Goal: Find specific page/section: Find specific page/section

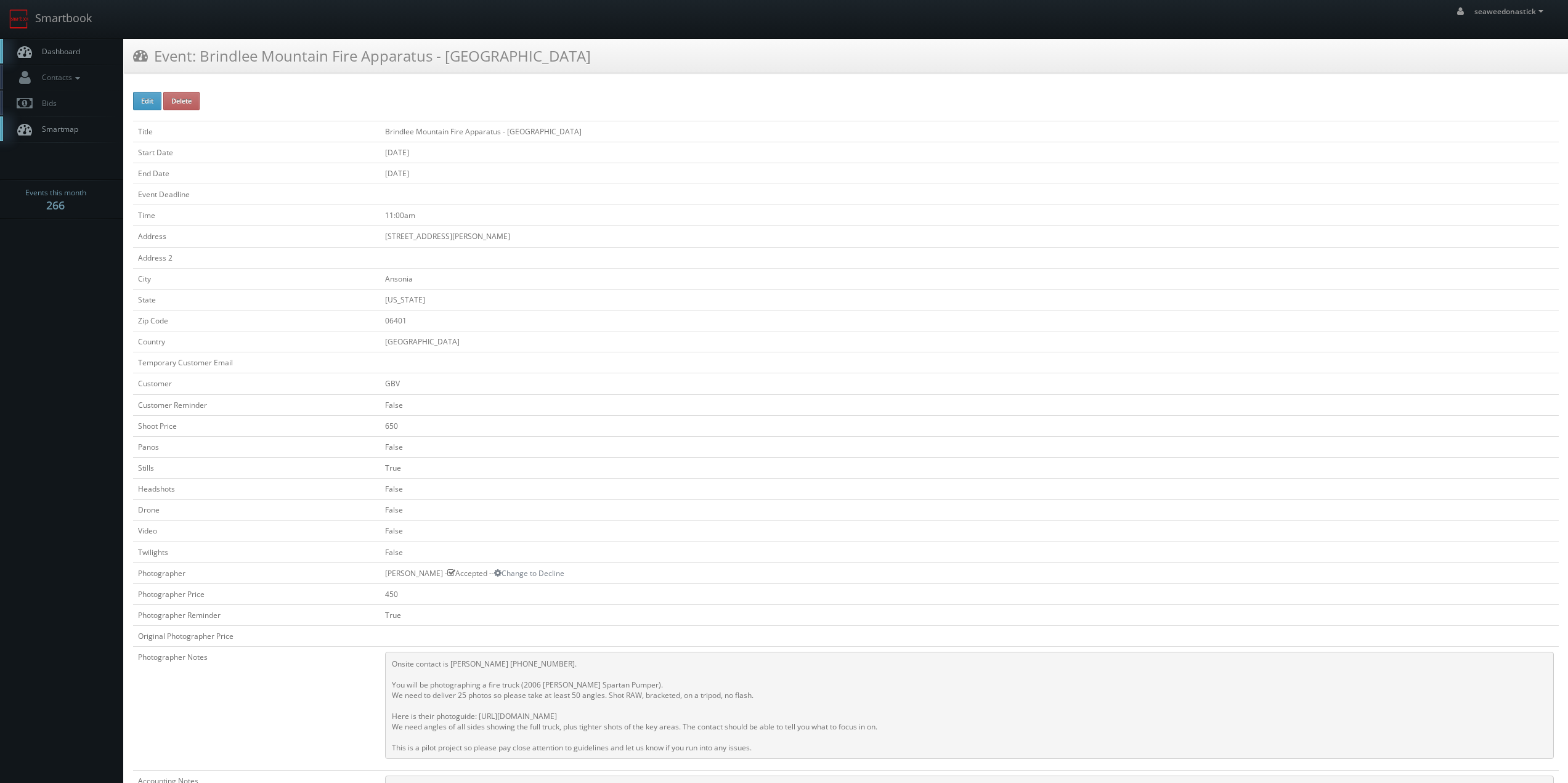
click at [91, 54] on link "Dashboard" at bounding box center [61, 52] width 123 height 25
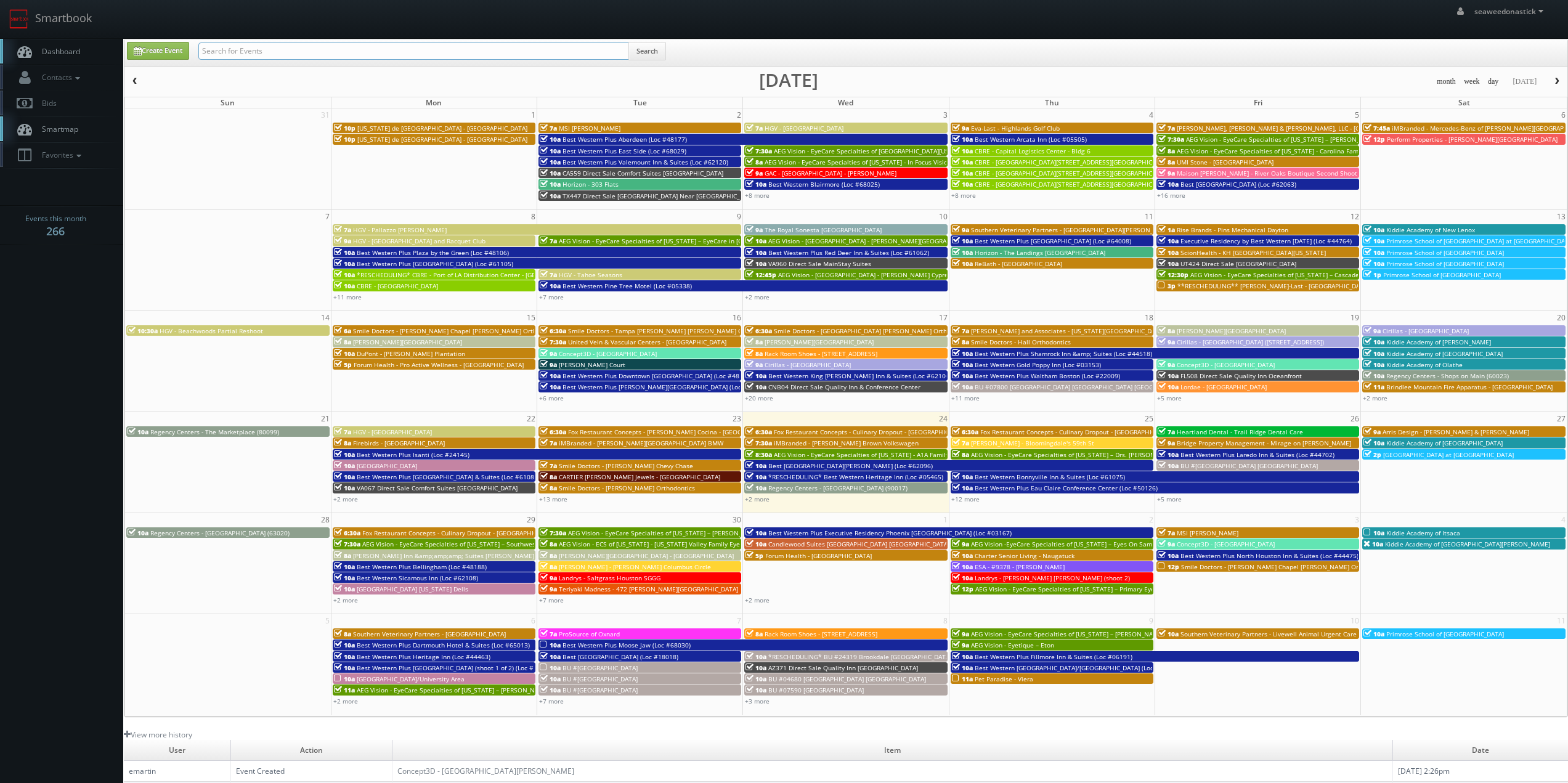
click at [257, 45] on input "text" at bounding box center [413, 51] width 431 height 17
paste input "The Royal Sonesta Portland Downtown"
type input "The Royal Sonesta Portland Downtown"
click at [652, 53] on button "Search" at bounding box center [647, 51] width 38 height 19
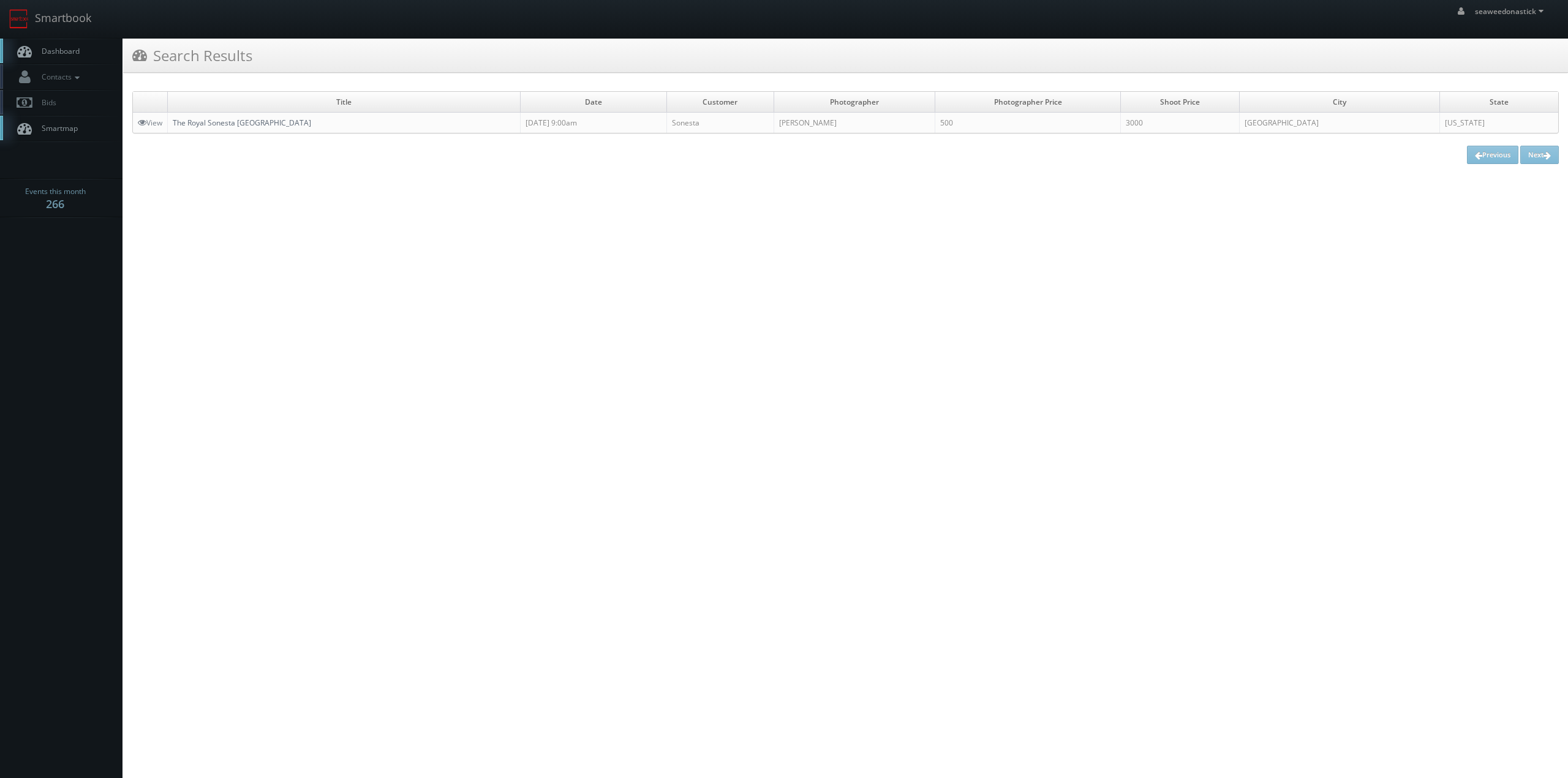
click at [195, 123] on link "The Royal Sonesta [GEOGRAPHIC_DATA]" at bounding box center [242, 122] width 139 height 10
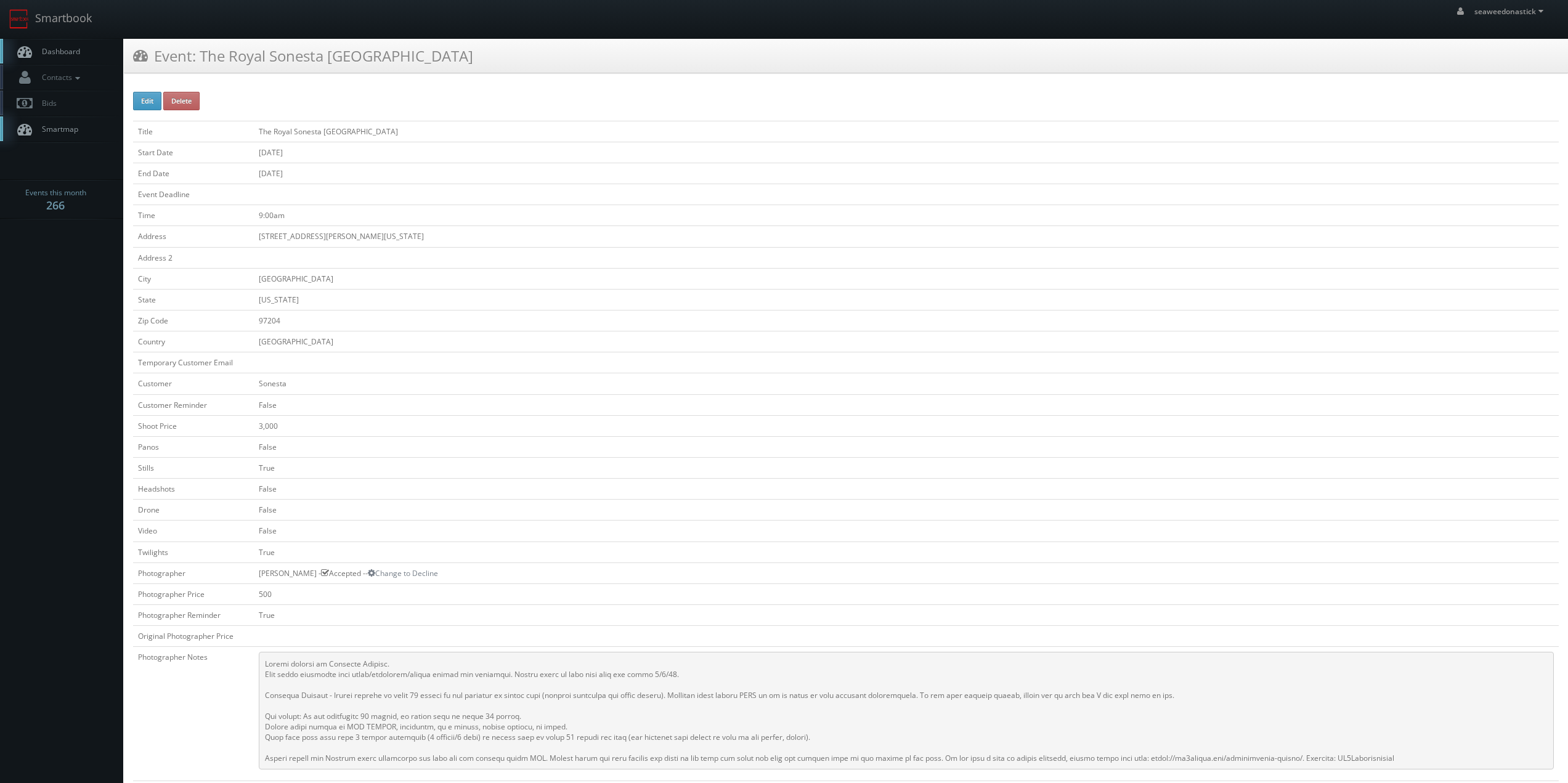
scroll to position [123, 0]
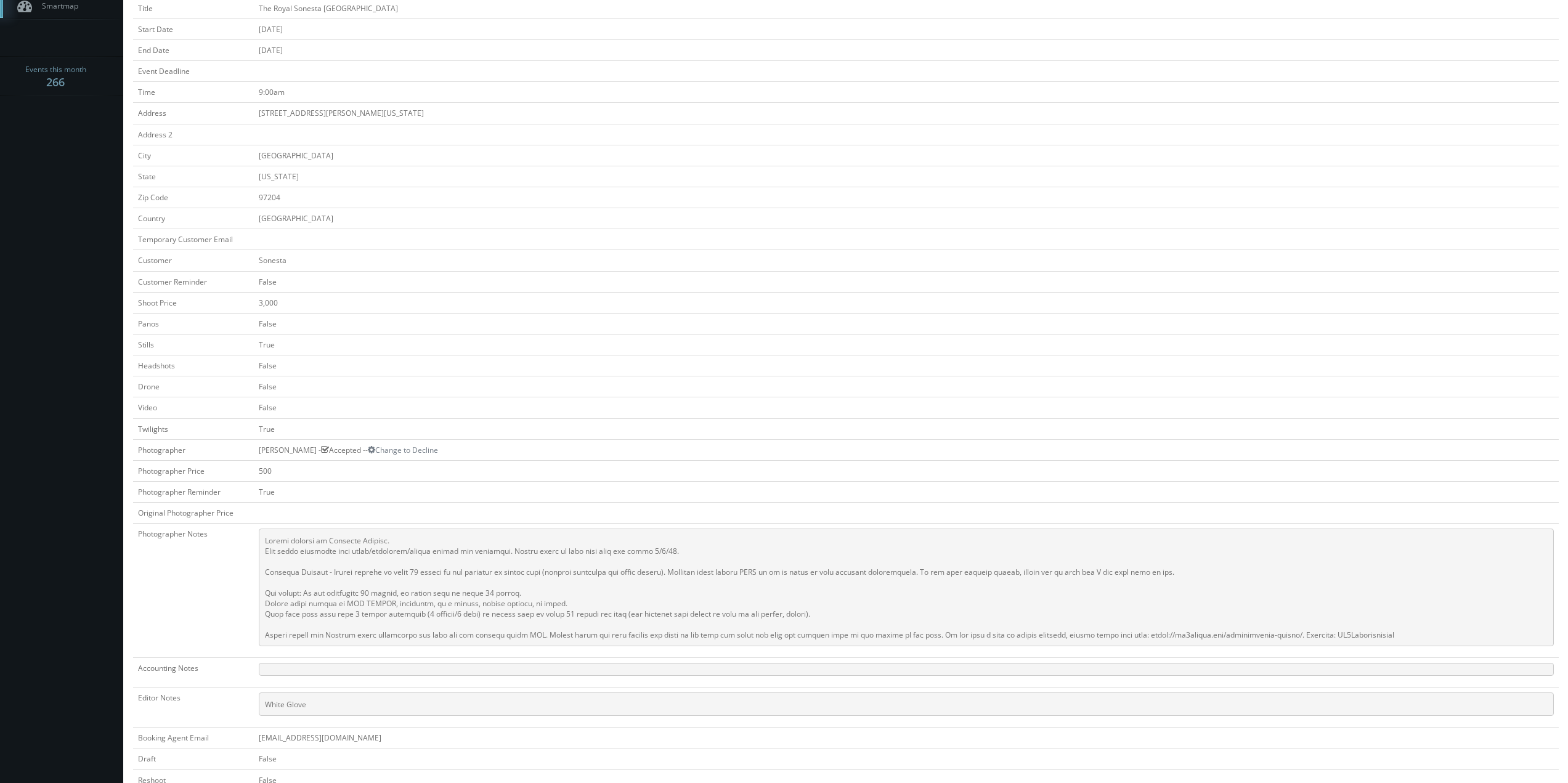
click at [340, 575] on pre at bounding box center [907, 587] width 1295 height 117
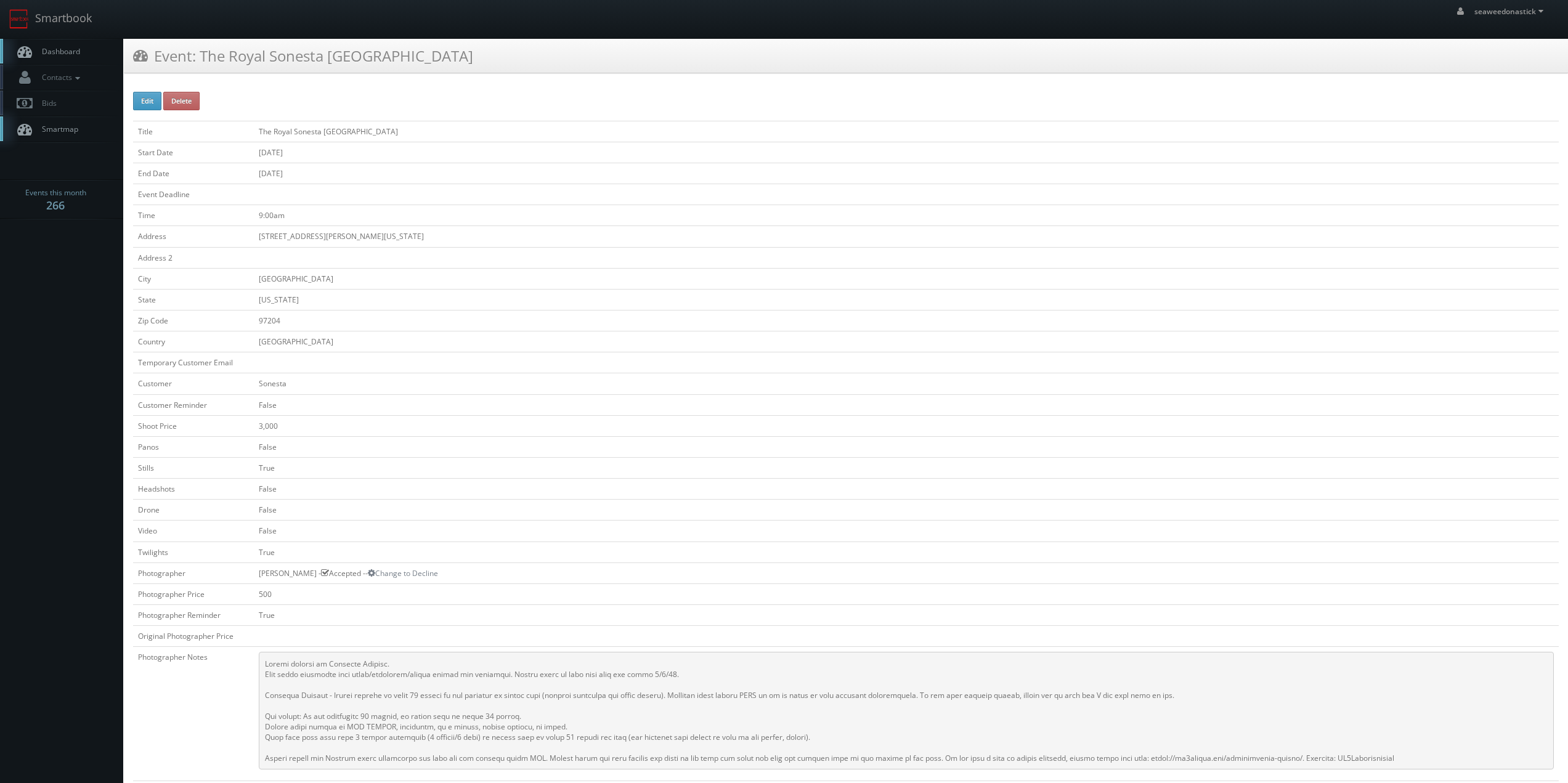
click at [60, 57] on link "Dashboard" at bounding box center [61, 52] width 123 height 25
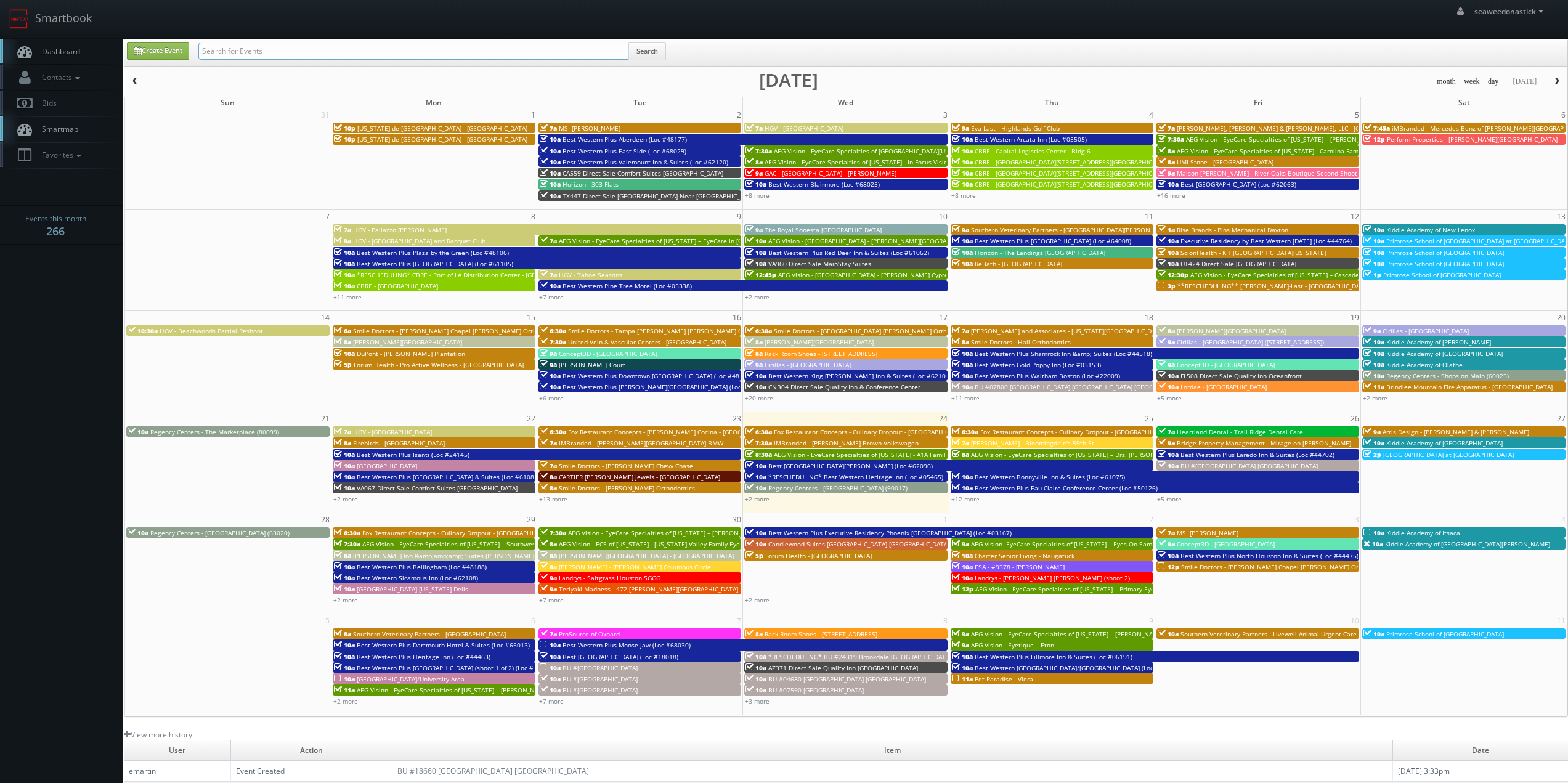
click at [231, 56] on input "text" at bounding box center [413, 51] width 431 height 17
type input "cartier"
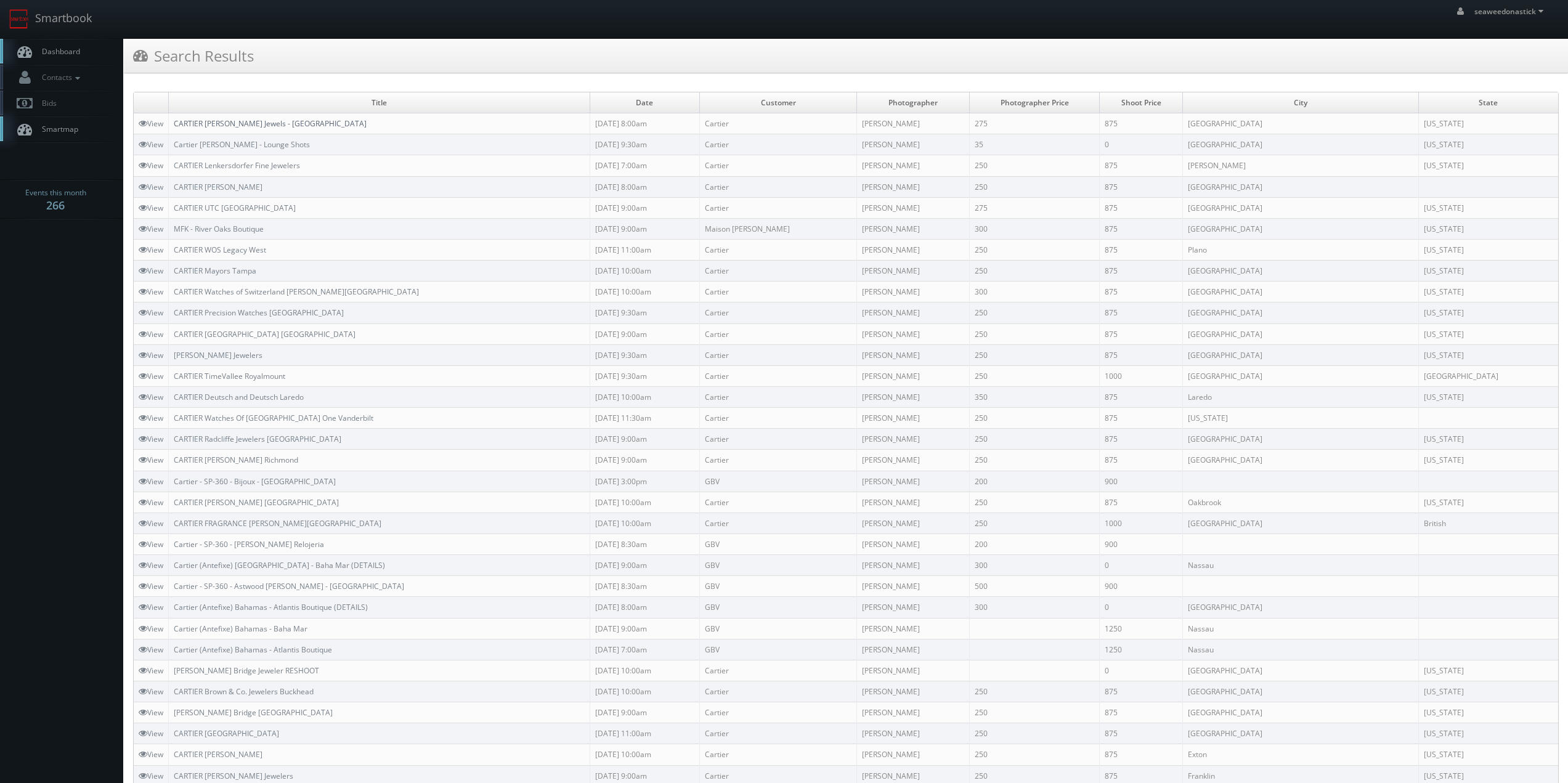
click at [316, 123] on link "CARTIER [PERSON_NAME] Jewels - [GEOGRAPHIC_DATA]" at bounding box center [270, 123] width 193 height 10
